Goal: Task Accomplishment & Management: Complete application form

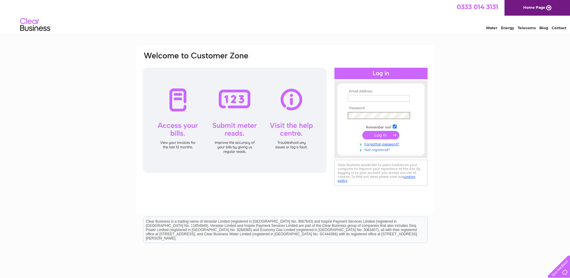
click at [375, 151] on link "Not registered?" at bounding box center [382, 149] width 68 height 6
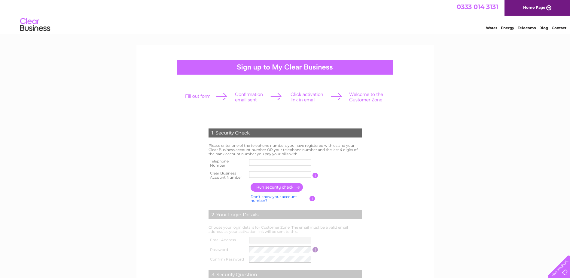
click at [282, 157] on td at bounding box center [280, 163] width 65 height 12
click at [281, 163] on input "text" at bounding box center [280, 162] width 62 height 7
click at [420, 146] on form "1. Security Check Please enter one of the telephone numbers you have registered…" at bounding box center [285, 228] width 286 height 225
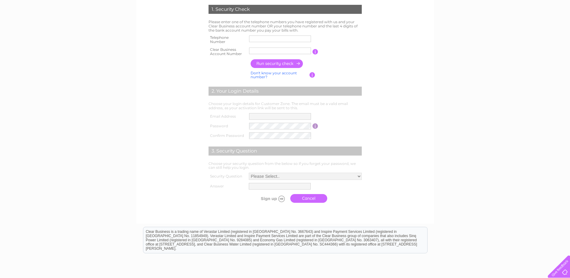
scroll to position [26, 0]
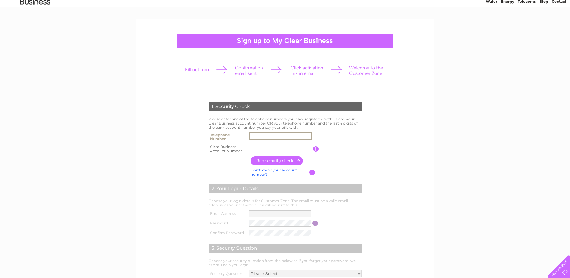
drag, startPoint x: 258, startPoint y: 135, endPoint x: 265, endPoint y: 136, distance: 7.3
click at [258, 135] on input "text" at bounding box center [280, 135] width 63 height 7
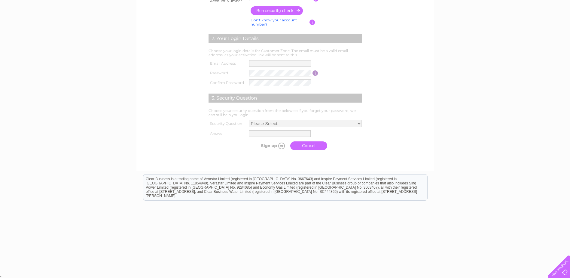
scroll to position [57, 0]
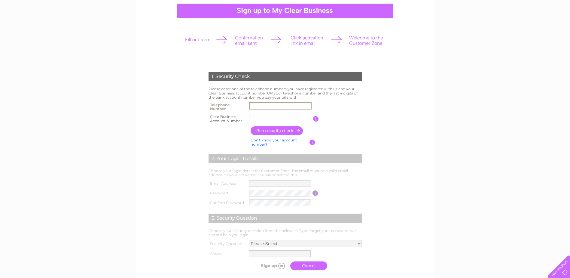
click at [259, 106] on input "text" at bounding box center [280, 105] width 63 height 7
type input "07305091105"
type input "Fire prot"
drag, startPoint x: 280, startPoint y: 119, endPoint x: 248, endPoint y: 117, distance: 32.2
click at [248, 117] on td "Fire prot" at bounding box center [281, 119] width 66 height 12
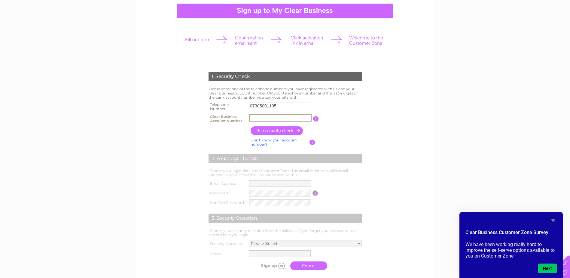
click at [260, 116] on input "text" at bounding box center [280, 117] width 63 height 7
paste input "30323162"
type input "30323162"
click at [275, 131] on input "button" at bounding box center [277, 130] width 53 height 9
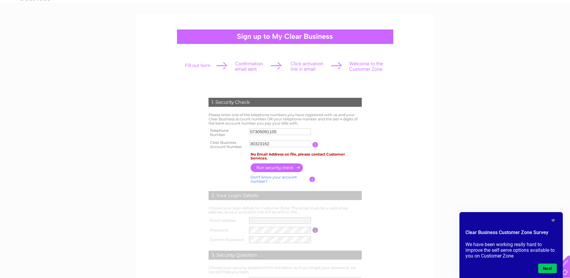
scroll to position [0, 0]
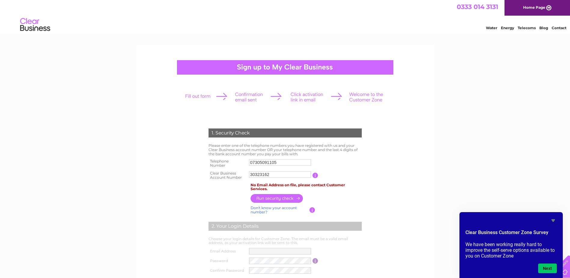
click at [492, 28] on link "Water" at bounding box center [491, 28] width 11 height 5
